Goal: Transaction & Acquisition: Purchase product/service

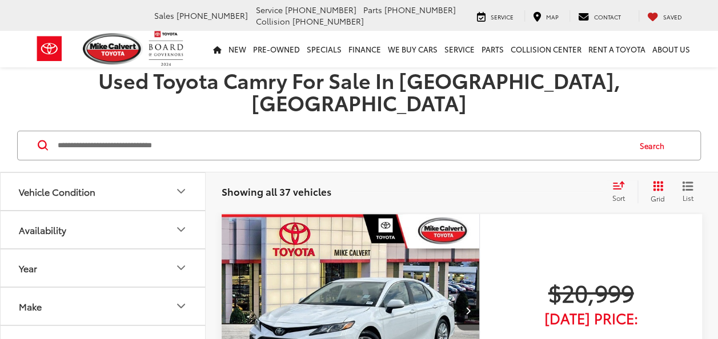
click at [613, 193] on span "Sort" at bounding box center [619, 198] width 13 height 10
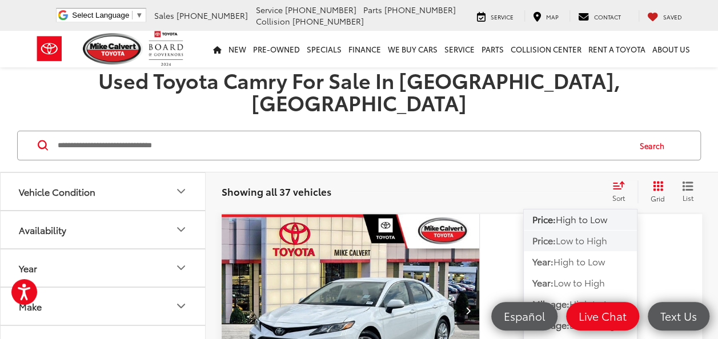
click at [587, 234] on span "Low to High" at bounding box center [581, 240] width 51 height 13
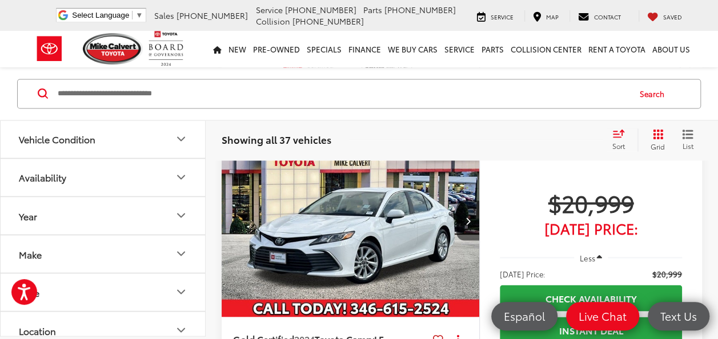
scroll to position [893, 0]
click at [466, 200] on button "Next image" at bounding box center [468, 220] width 23 height 40
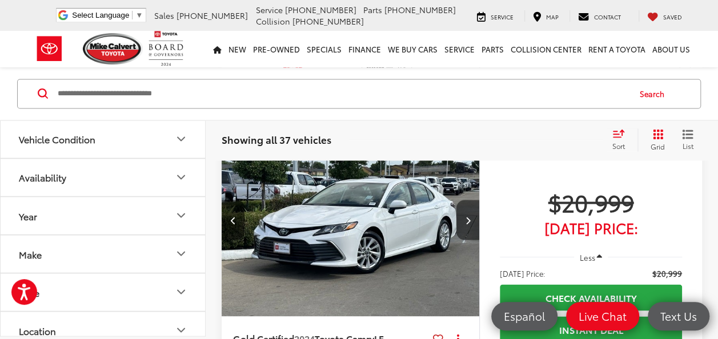
click at [466, 200] on button "Next image" at bounding box center [468, 220] width 23 height 40
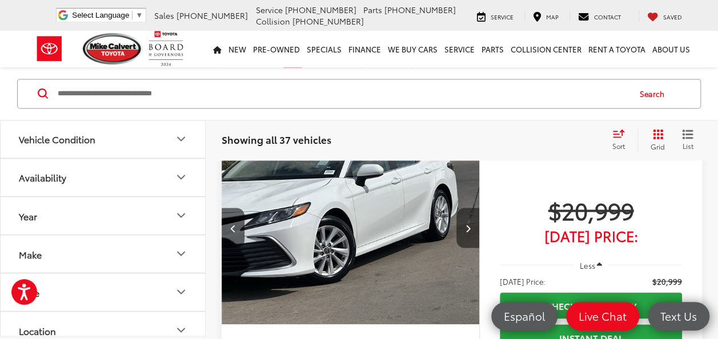
scroll to position [882, 0]
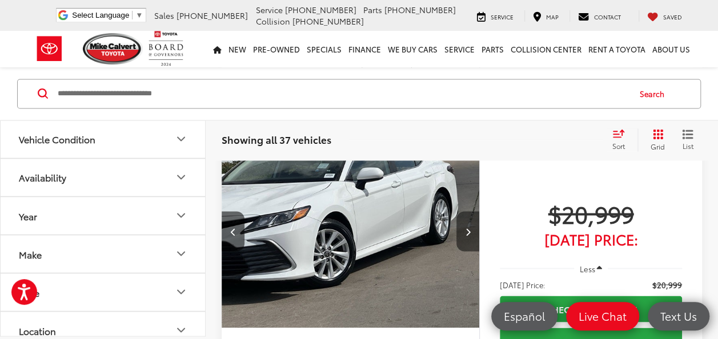
click at [466, 211] on button "Next image" at bounding box center [468, 231] width 23 height 40
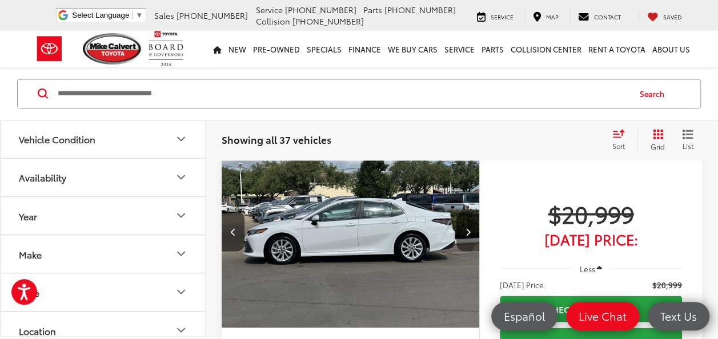
click at [466, 211] on button "Next image" at bounding box center [468, 231] width 23 height 40
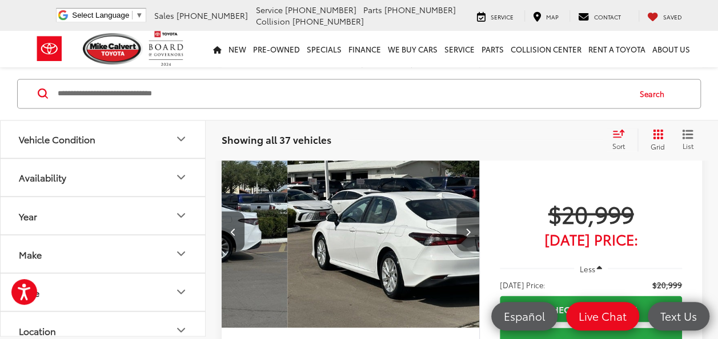
scroll to position [0, 1037]
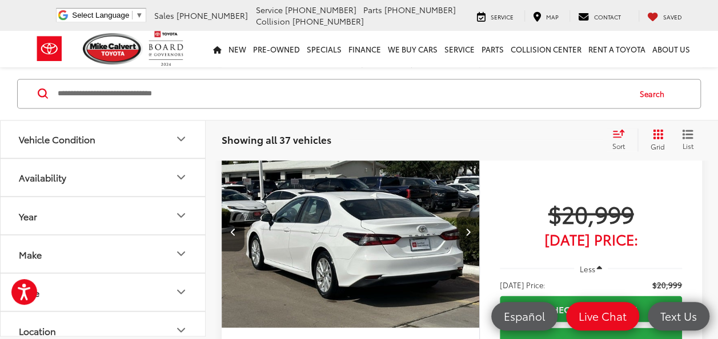
click at [466, 211] on button "Next image" at bounding box center [468, 231] width 23 height 40
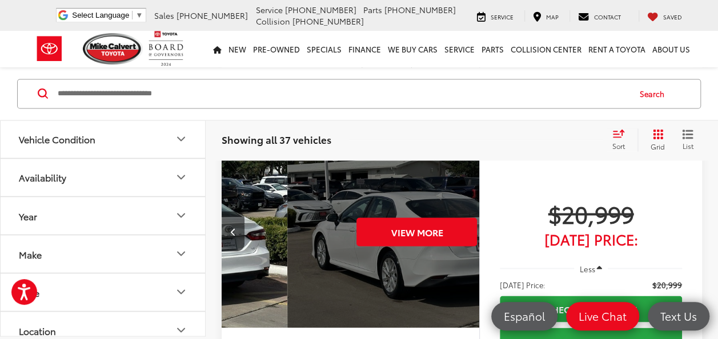
scroll to position [0, 1296]
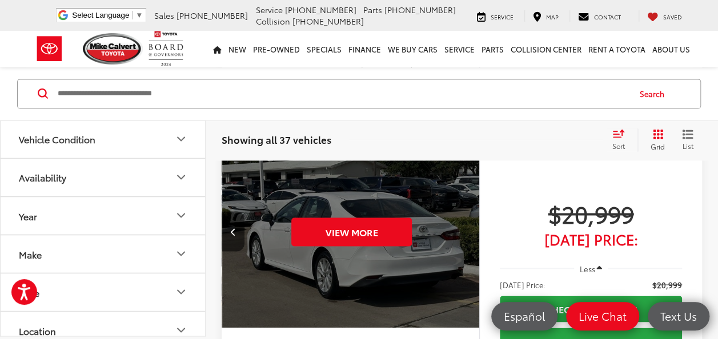
click at [466, 202] on div "View More" at bounding box center [351, 232] width 259 height 194
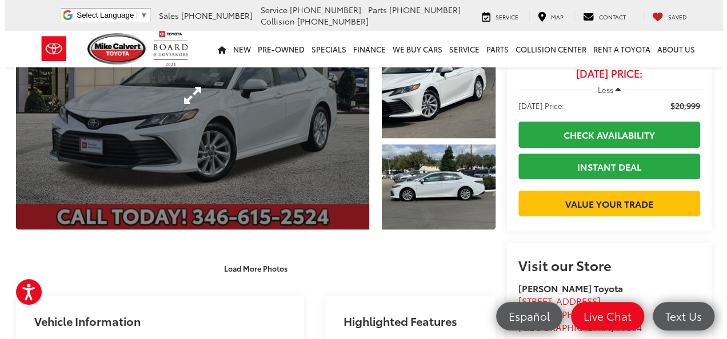
scroll to position [143, 0]
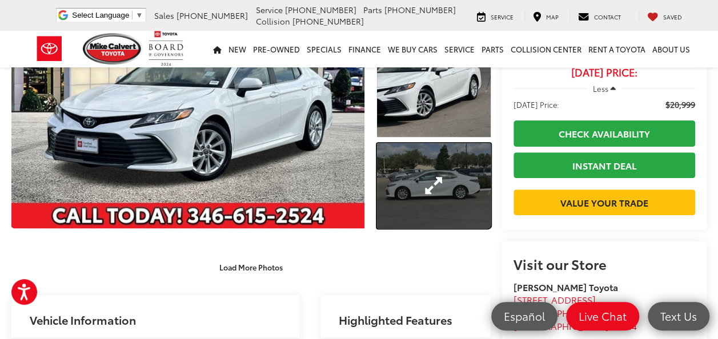
click at [398, 196] on link "Expand Photo 3" at bounding box center [434, 185] width 114 height 85
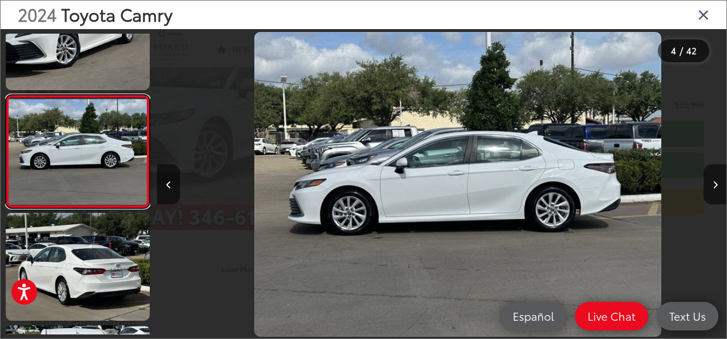
scroll to position [0, 1708]
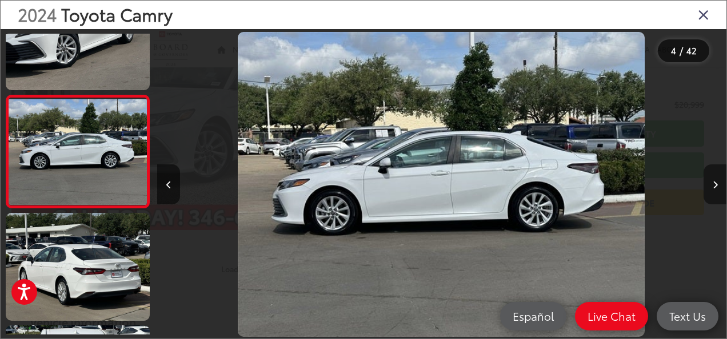
click at [709, 186] on button "Next image" at bounding box center [715, 185] width 23 height 40
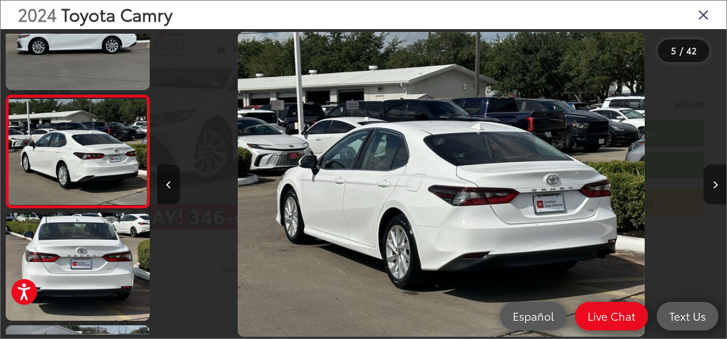
scroll to position [0, 2278]
click at [709, 186] on button "Next image" at bounding box center [715, 185] width 23 height 40
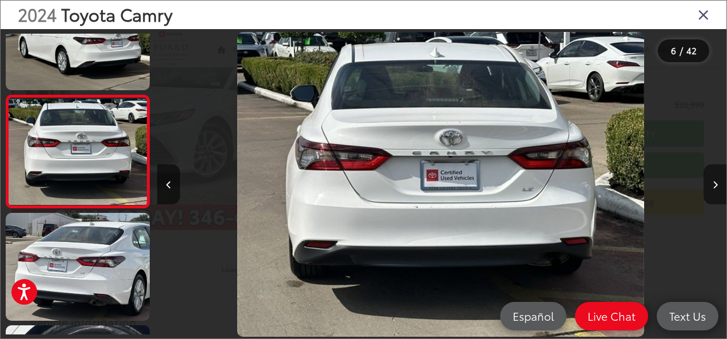
scroll to position [0, 2847]
click at [709, 186] on button "Next image" at bounding box center [715, 185] width 23 height 40
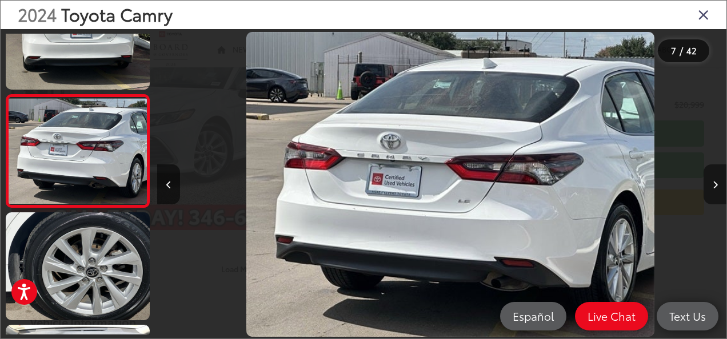
scroll to position [0, 3417]
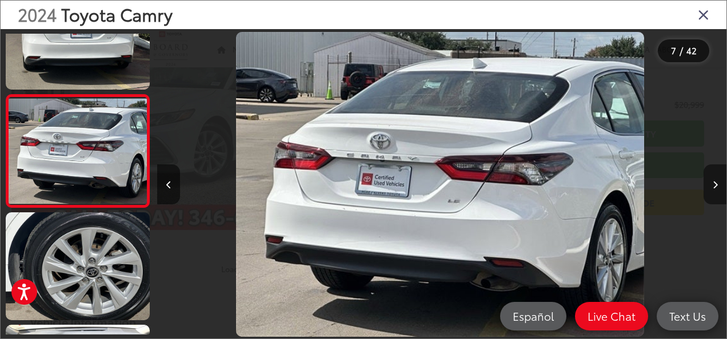
click at [709, 186] on button "Next image" at bounding box center [715, 185] width 23 height 40
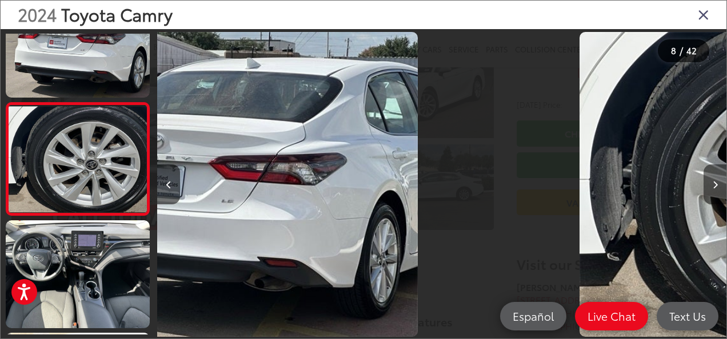
scroll to position [728, 0]
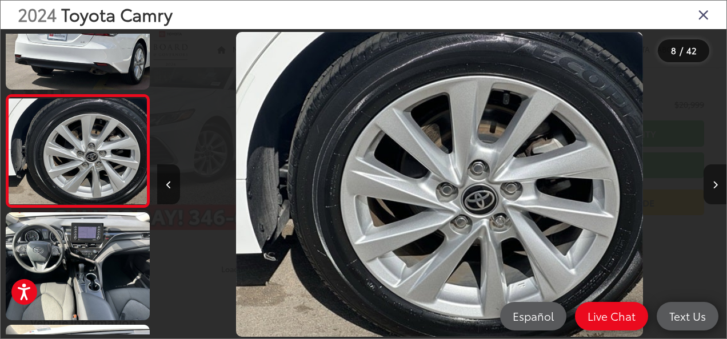
click at [709, 186] on button "Next image" at bounding box center [715, 185] width 23 height 40
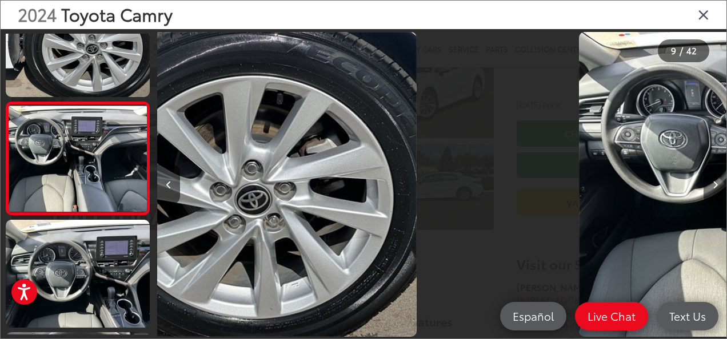
scroll to position [0, 0]
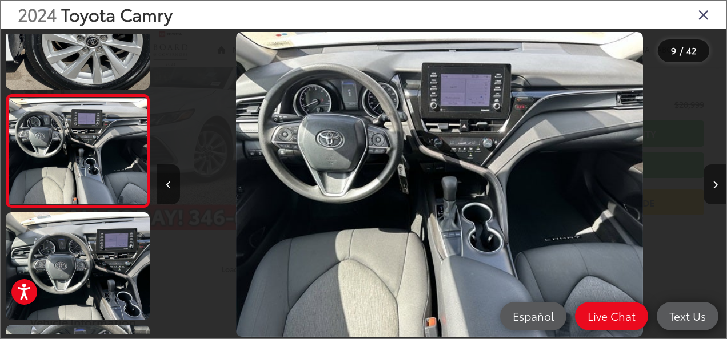
click at [709, 186] on button "Next image" at bounding box center [715, 185] width 23 height 40
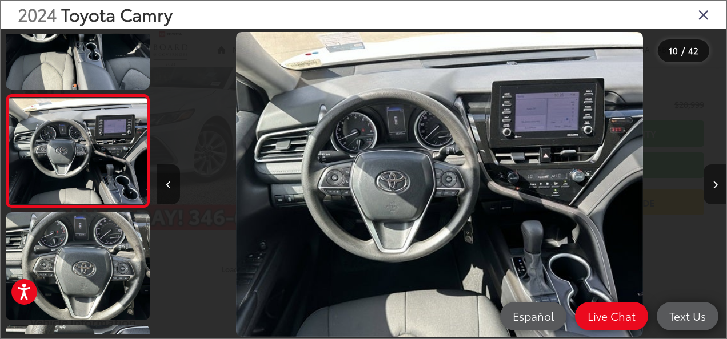
click at [709, 186] on button "Next image" at bounding box center [715, 185] width 23 height 40
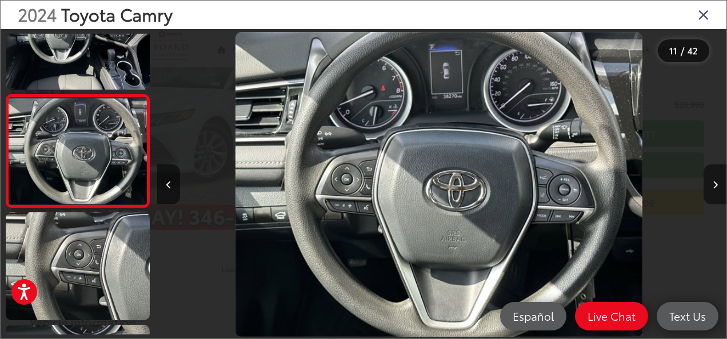
click at [709, 186] on button "Next image" at bounding box center [715, 185] width 23 height 40
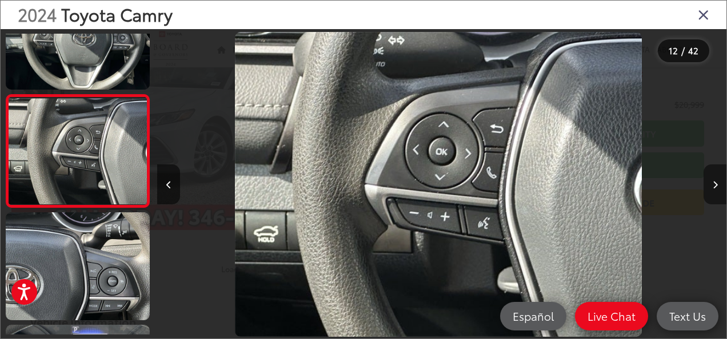
click at [709, 186] on button "Next image" at bounding box center [715, 185] width 23 height 40
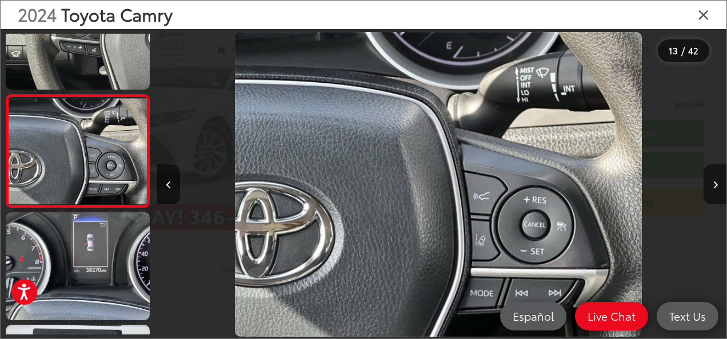
click at [709, 186] on button "Next image" at bounding box center [715, 185] width 23 height 40
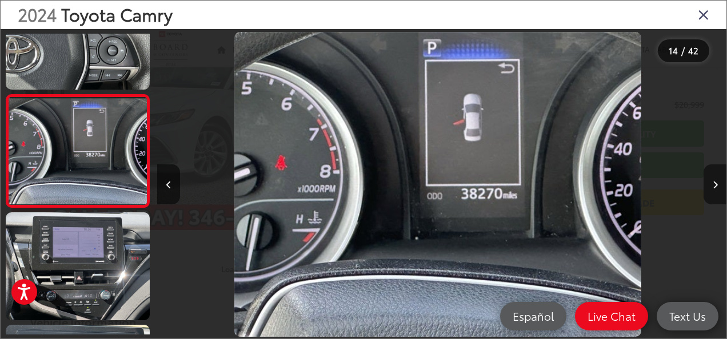
click at [709, 186] on button "Next image" at bounding box center [715, 185] width 23 height 40
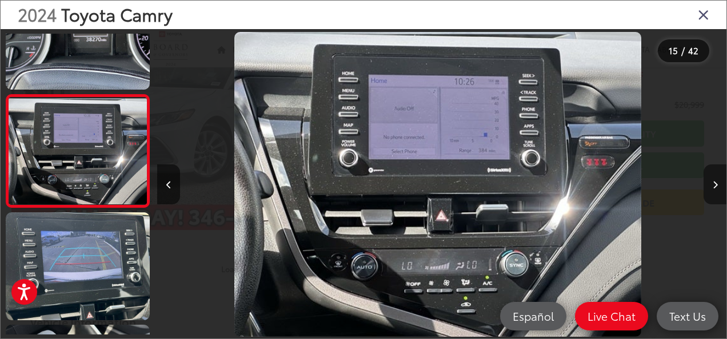
click at [709, 186] on button "Next image" at bounding box center [715, 185] width 23 height 40
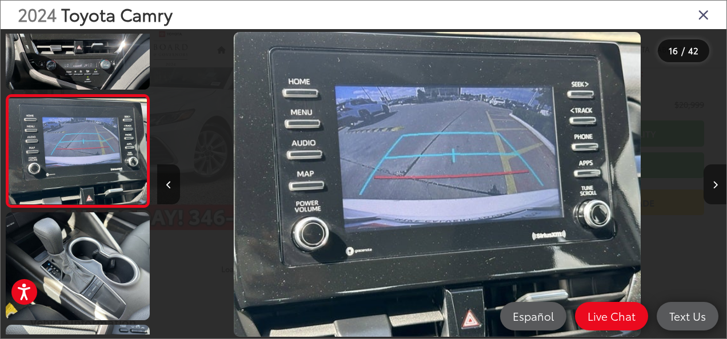
click at [709, 186] on button "Next image" at bounding box center [715, 185] width 23 height 40
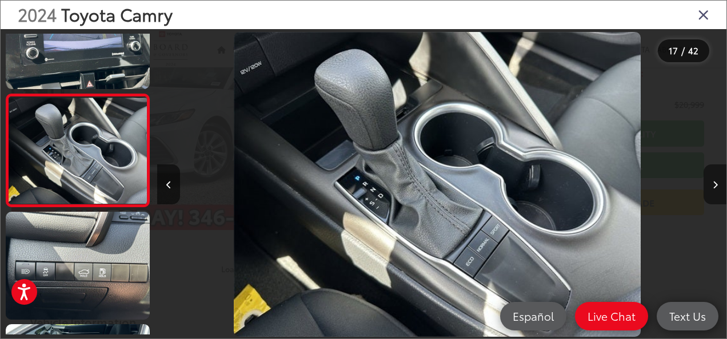
click at [709, 186] on button "Next image" at bounding box center [715, 185] width 23 height 40
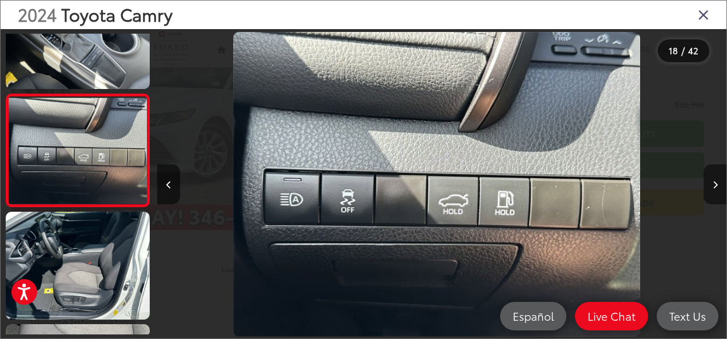
click at [709, 186] on button "Next image" at bounding box center [715, 185] width 23 height 40
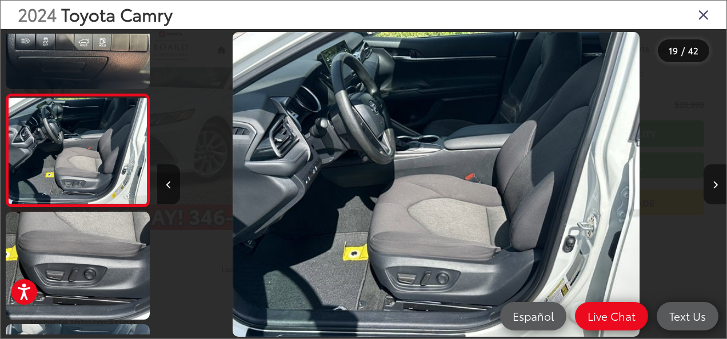
click at [709, 186] on button "Next image" at bounding box center [715, 185] width 23 height 40
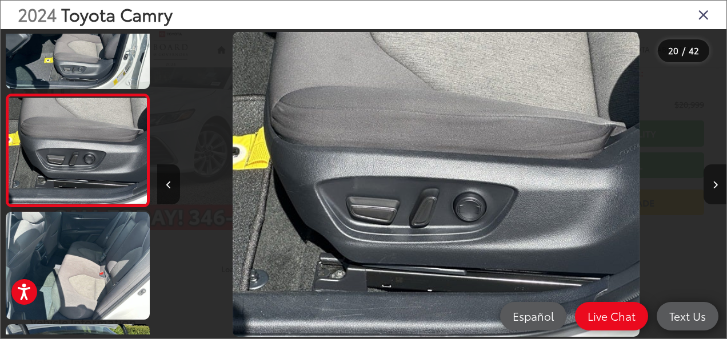
click at [709, 186] on button "Next image" at bounding box center [715, 185] width 23 height 40
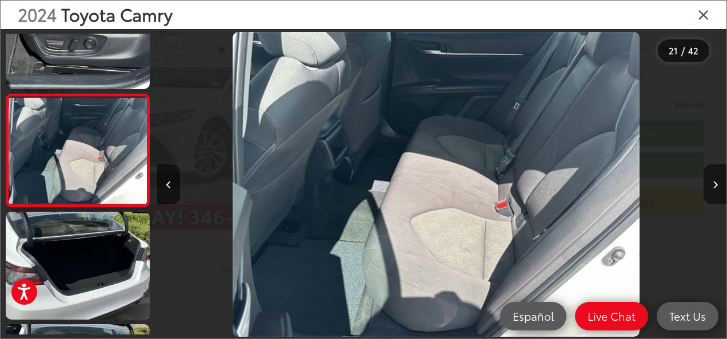
click at [709, 186] on button "Next image" at bounding box center [715, 185] width 23 height 40
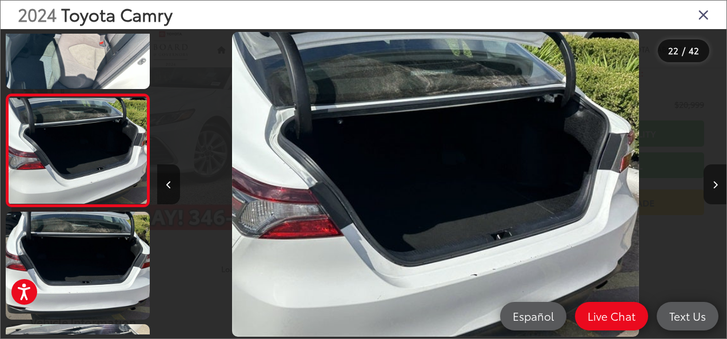
click at [709, 186] on button "Next image" at bounding box center [715, 185] width 23 height 40
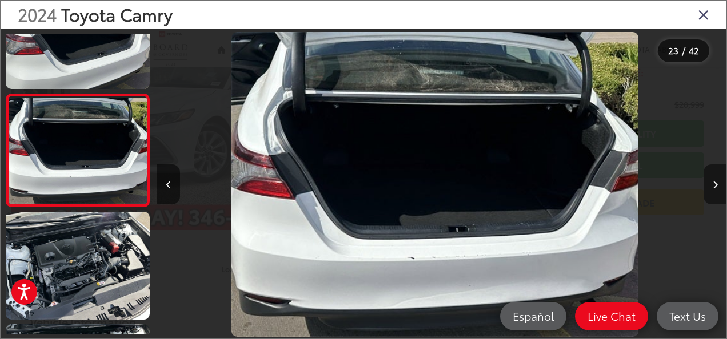
click at [709, 186] on button "Next image" at bounding box center [715, 185] width 23 height 40
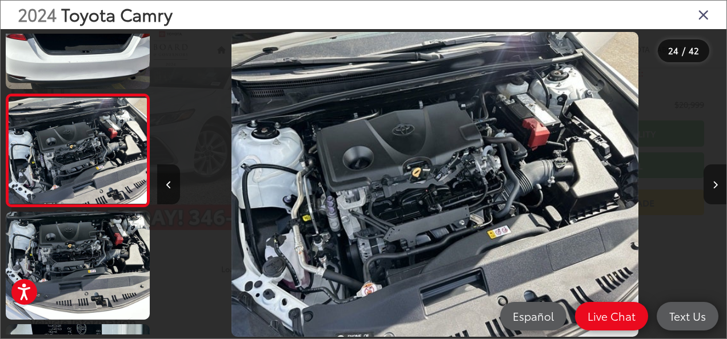
click at [709, 186] on button "Next image" at bounding box center [715, 185] width 23 height 40
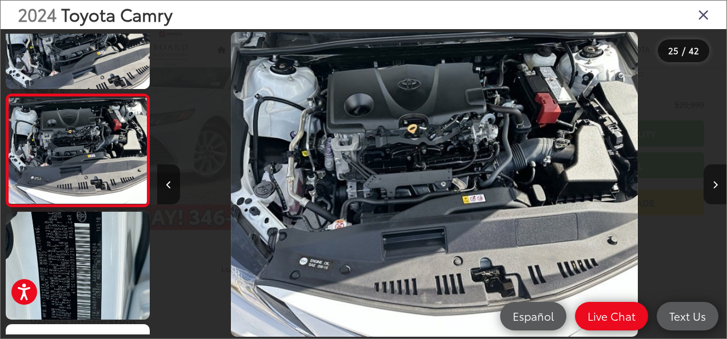
click at [709, 186] on button "Next image" at bounding box center [715, 185] width 23 height 40
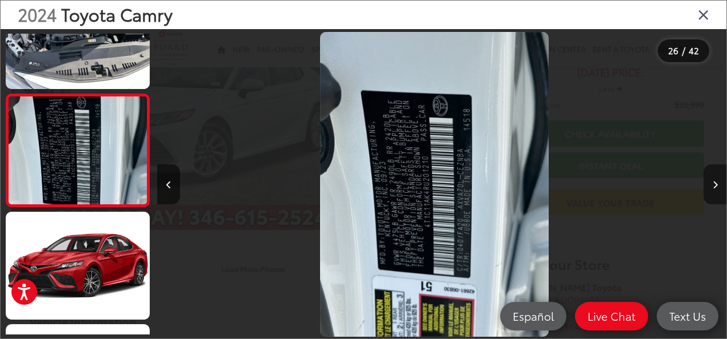
click at [709, 186] on button "Next image" at bounding box center [715, 185] width 23 height 40
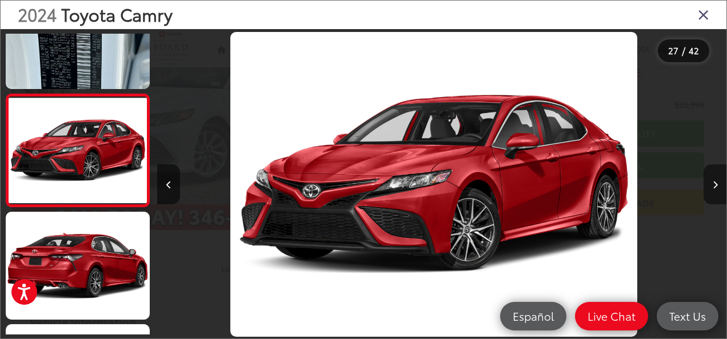
click at [709, 186] on button "Next image" at bounding box center [715, 185] width 23 height 40
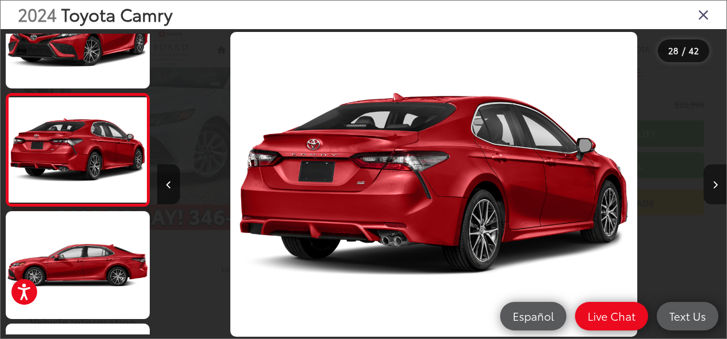
click at [709, 186] on button "Next image" at bounding box center [715, 185] width 23 height 40
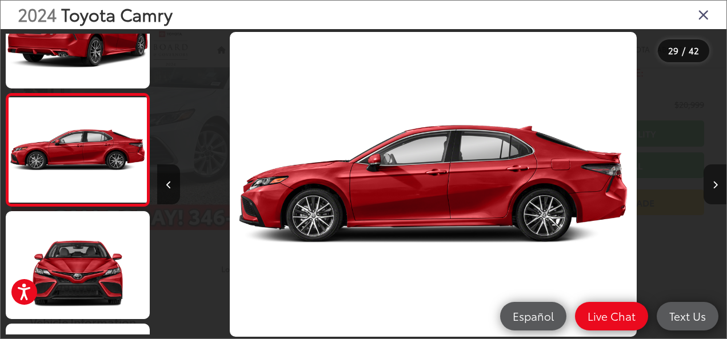
click at [709, 186] on button "Next image" at bounding box center [715, 185] width 23 height 40
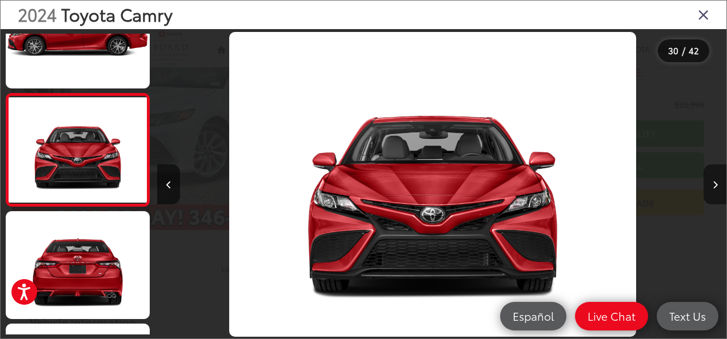
click at [709, 186] on button "Next image" at bounding box center [715, 185] width 23 height 40
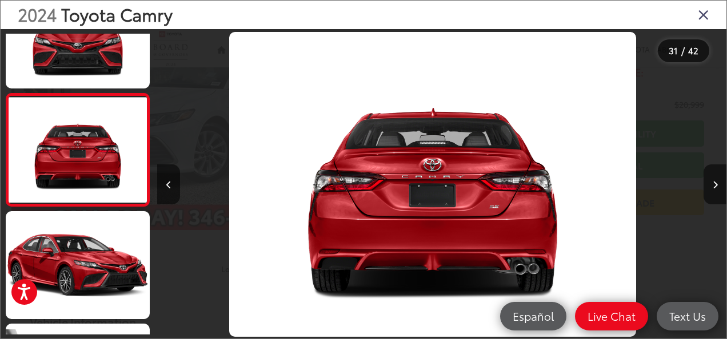
click at [706, 17] on icon "Close gallery" at bounding box center [703, 14] width 11 height 15
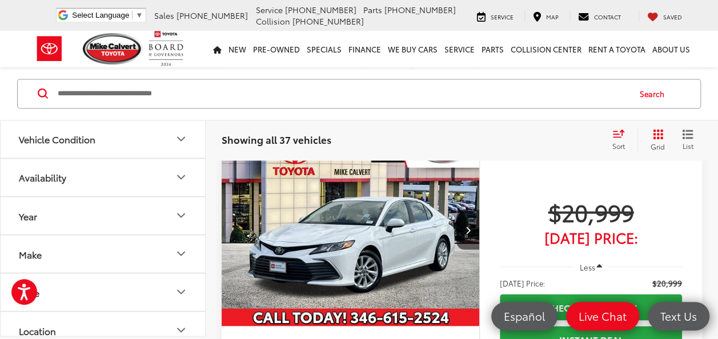
scroll to position [874, 0]
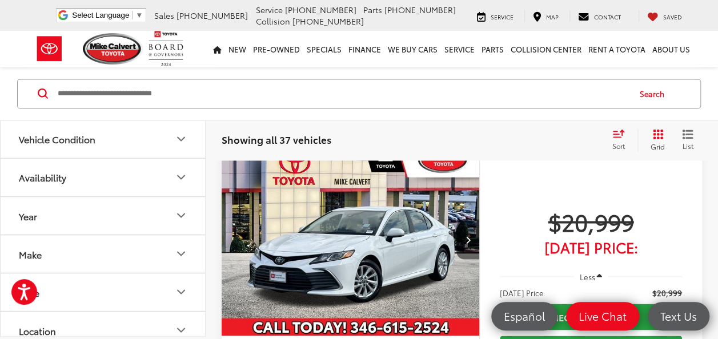
click at [467, 235] on icon "Next image" at bounding box center [467, 239] width 5 height 8
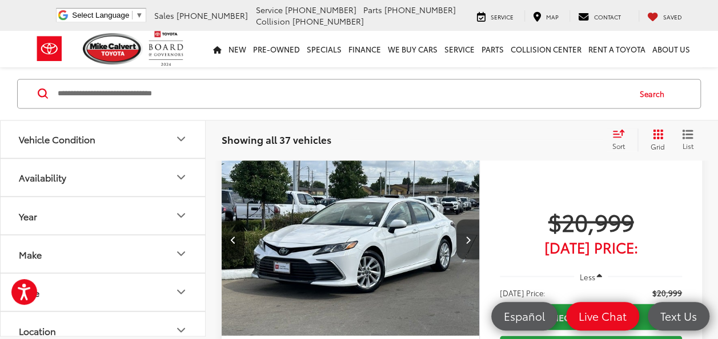
click at [467, 235] on icon "Next image" at bounding box center [467, 239] width 5 height 8
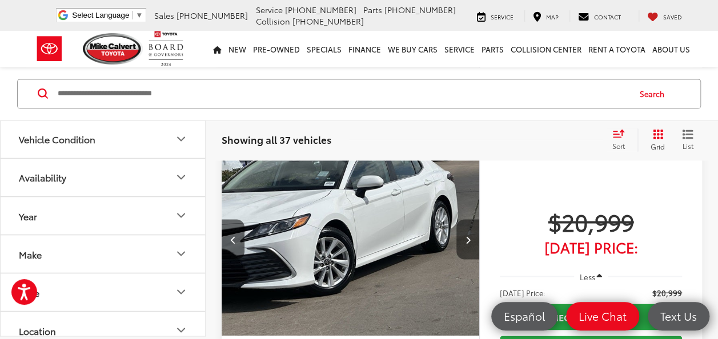
click at [467, 235] on icon "Next image" at bounding box center [467, 239] width 5 height 8
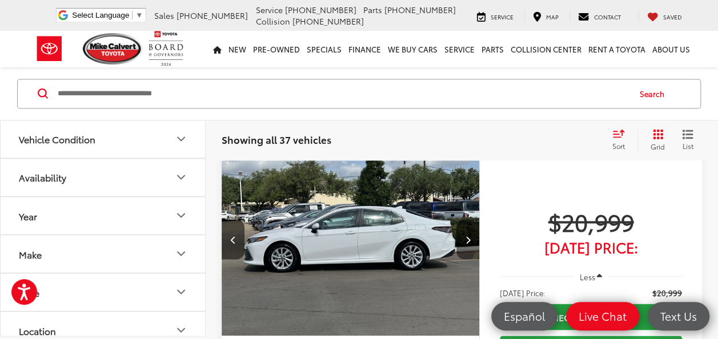
click at [467, 235] on icon "Next image" at bounding box center [467, 239] width 5 height 8
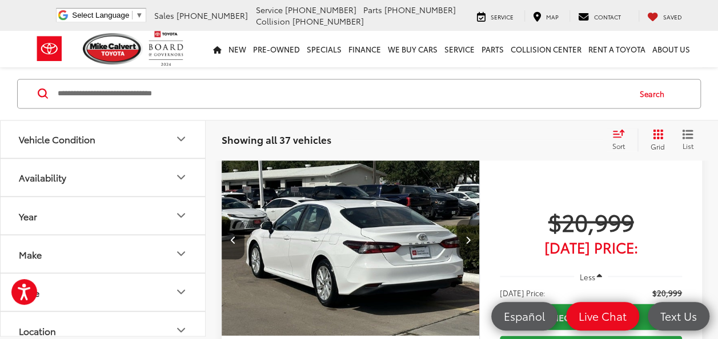
click at [467, 235] on icon "Next image" at bounding box center [467, 239] width 5 height 8
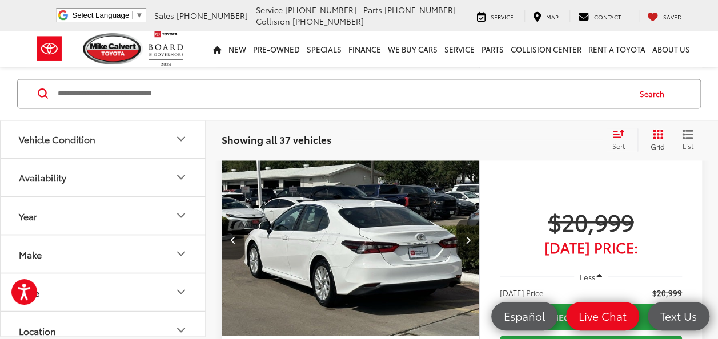
click at [467, 218] on div at bounding box center [350, 240] width 258 height 194
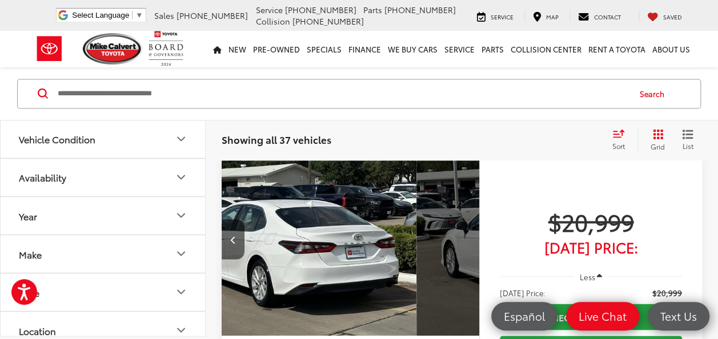
scroll to position [0, 1200]
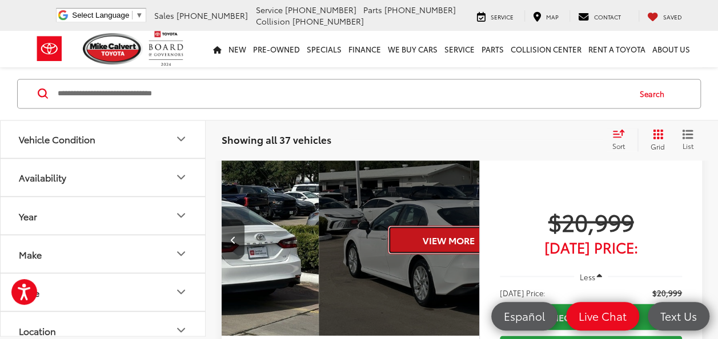
click at [467, 218] on div "View More" at bounding box center [448, 240] width 259 height 194
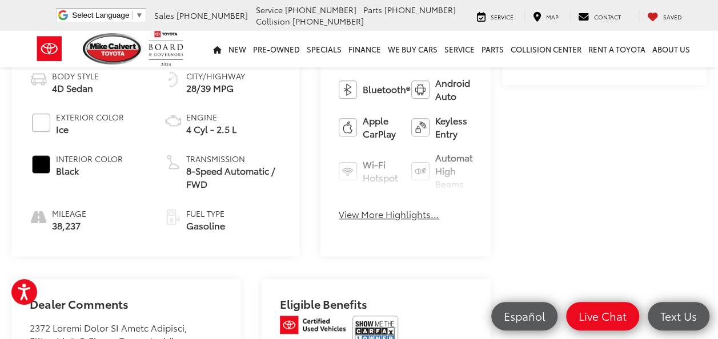
scroll to position [546, 0]
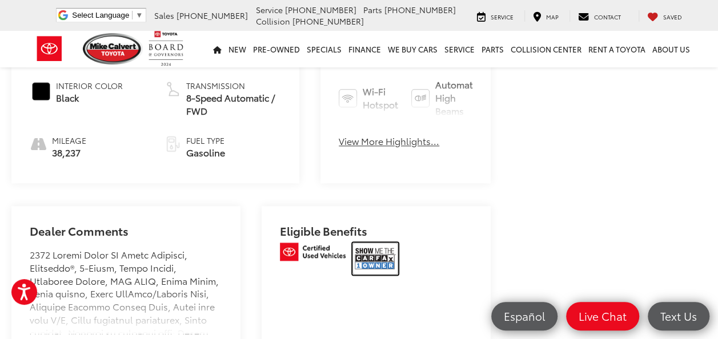
click at [368, 251] on img at bounding box center [376, 259] width 46 height 32
